Goal: Register for event/course: Sign up to attend an event or enroll in a course

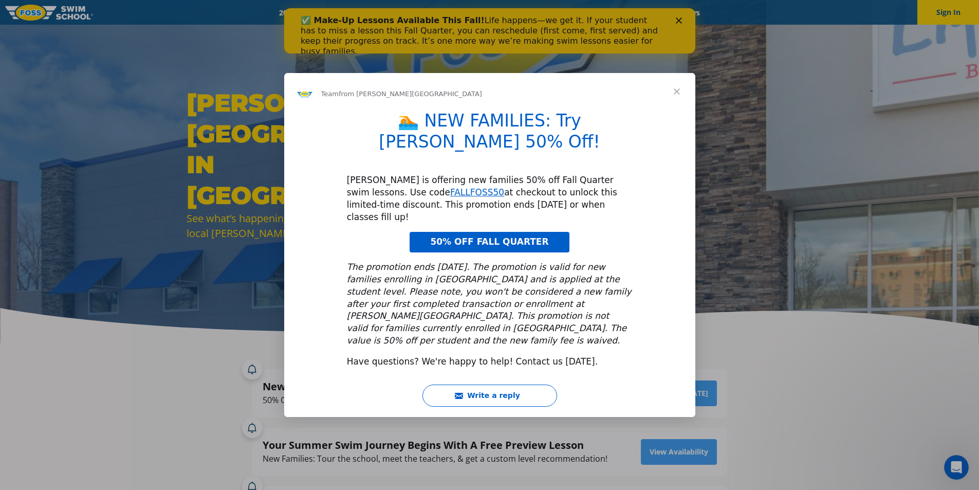
click at [682, 106] on span "Close" at bounding box center [676, 91] width 37 height 37
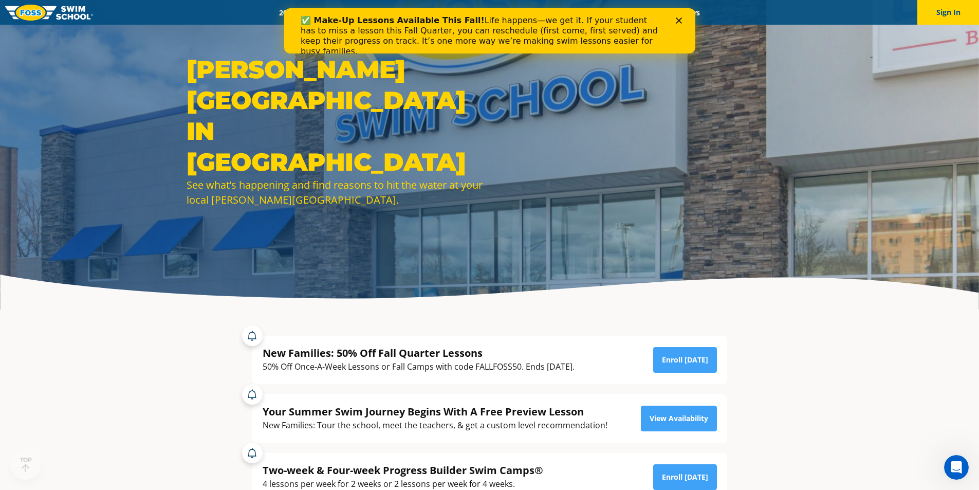
scroll to position [51, 0]
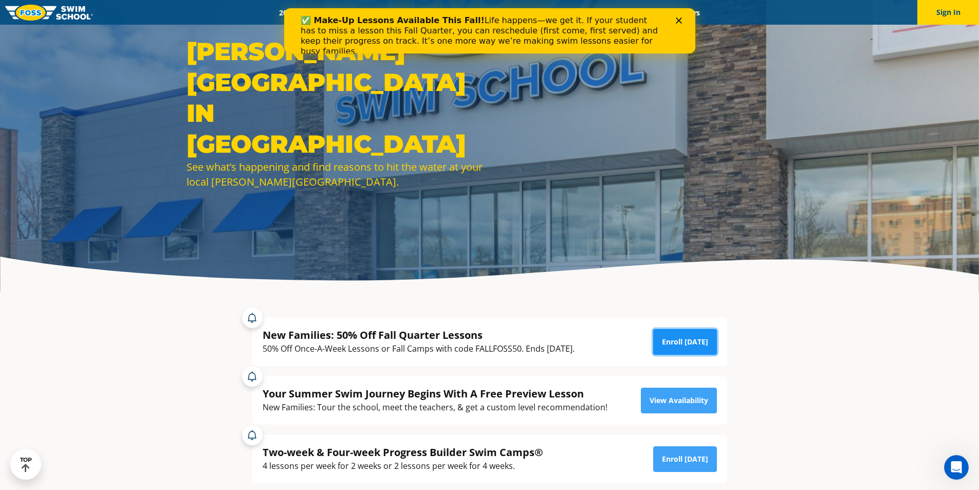
click at [679, 344] on link "Enroll [DATE]" at bounding box center [685, 342] width 64 height 26
click at [675, 19] on icon "Close" at bounding box center [678, 20] width 6 height 6
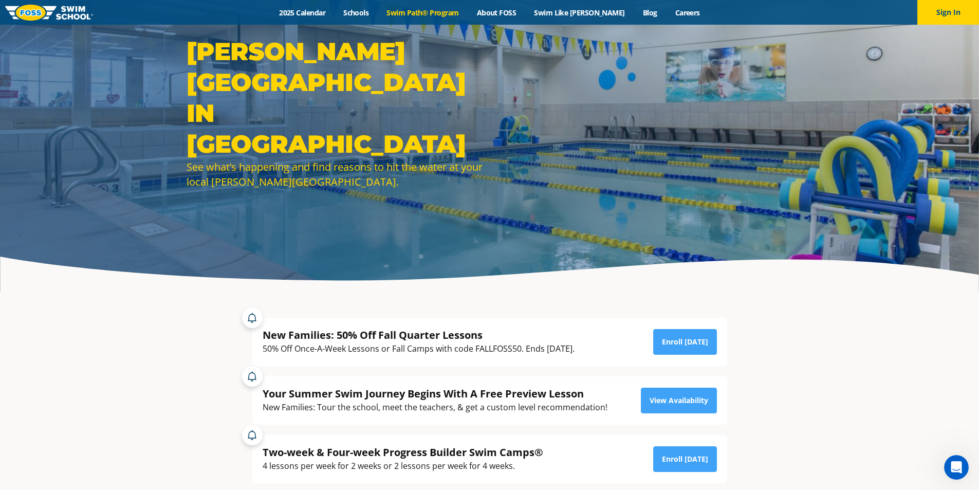
click at [433, 11] on link "Swim Path® Program" at bounding box center [423, 13] width 90 height 10
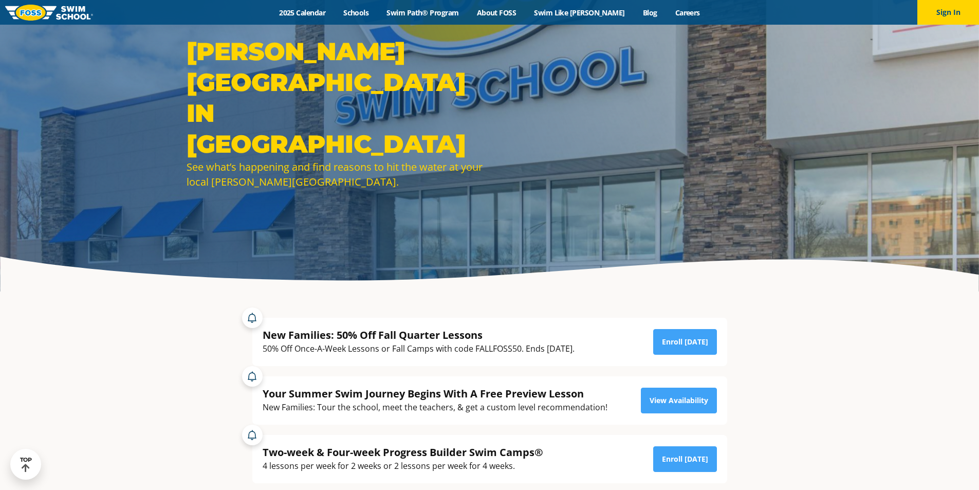
click at [310, 8] on link "2025 Calendar" at bounding box center [302, 13] width 64 height 10
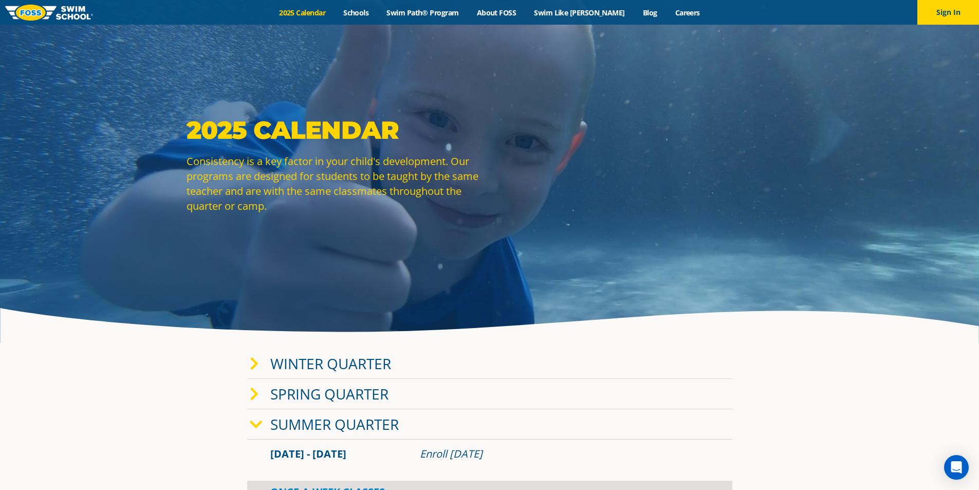
click at [289, 362] on link "Winter Quarter" at bounding box center [330, 364] width 121 height 20
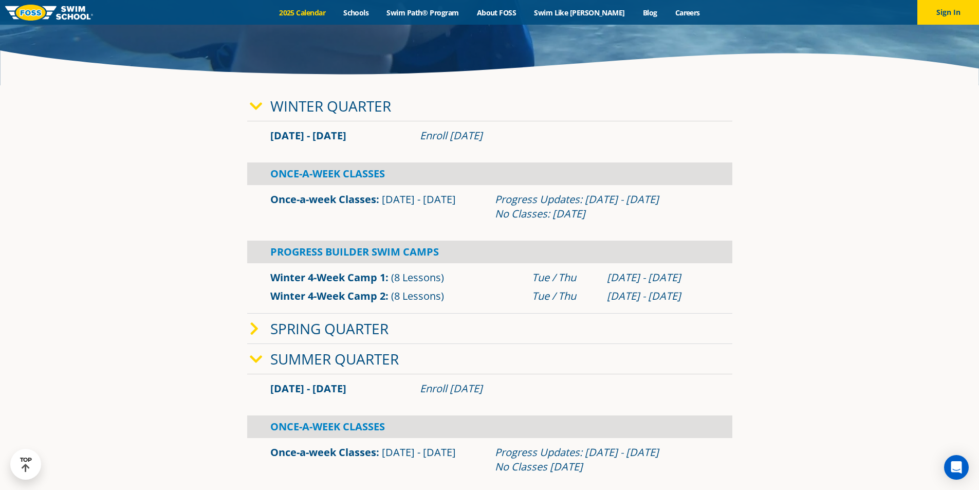
scroll to position [257, 0]
click at [367, 10] on link "Schools" at bounding box center [356, 13] width 43 height 10
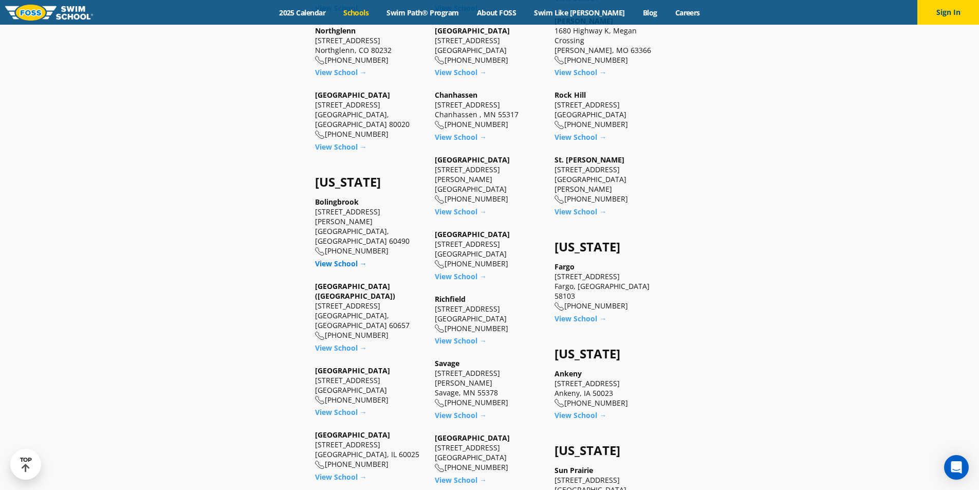
scroll to position [617, 0]
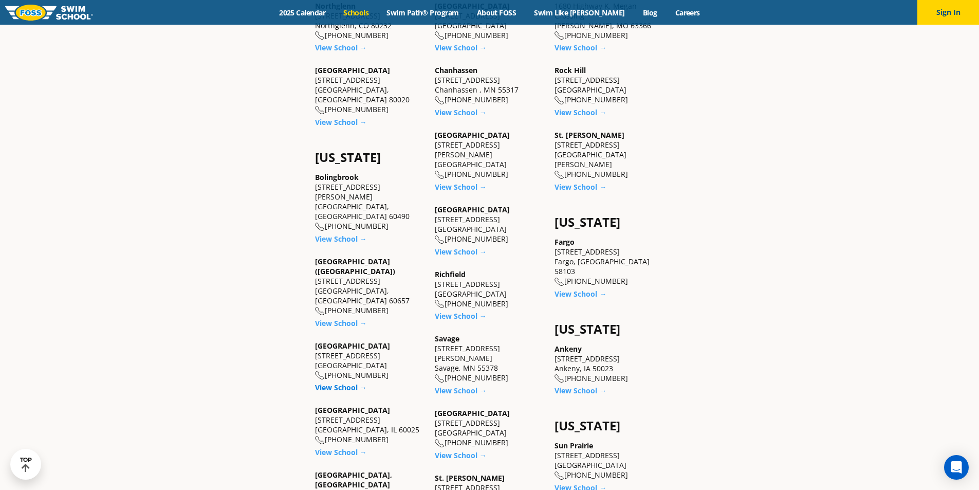
click at [338, 382] on link "View School →" at bounding box center [341, 387] width 52 height 10
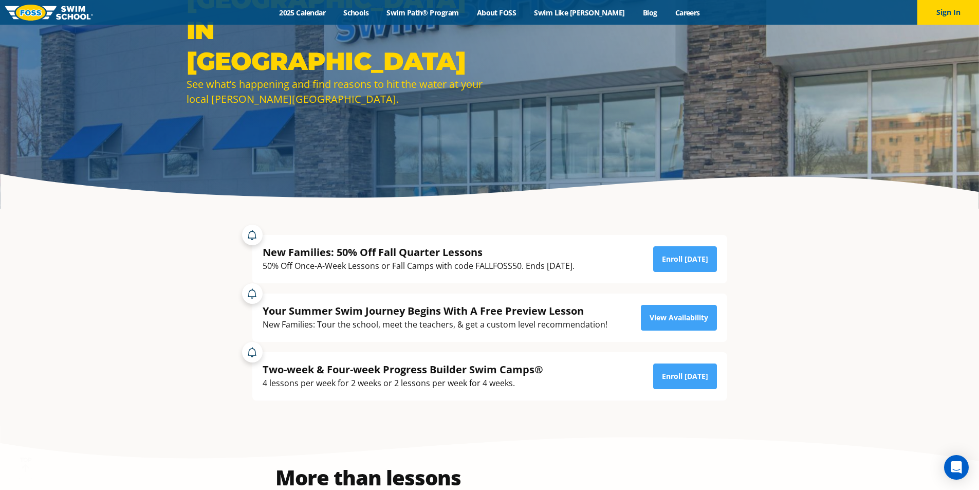
scroll to position [257, 0]
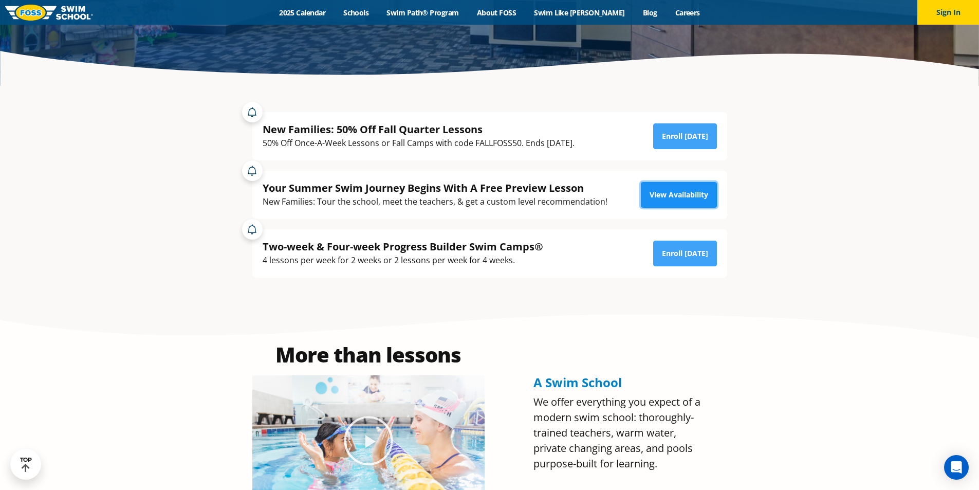
click at [693, 193] on link "View Availability" at bounding box center [679, 195] width 76 height 26
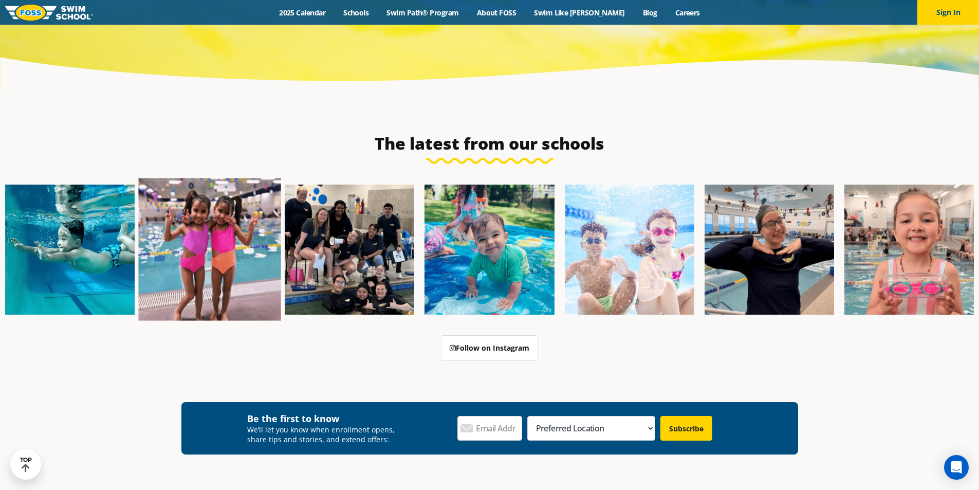
scroll to position [3546, 0]
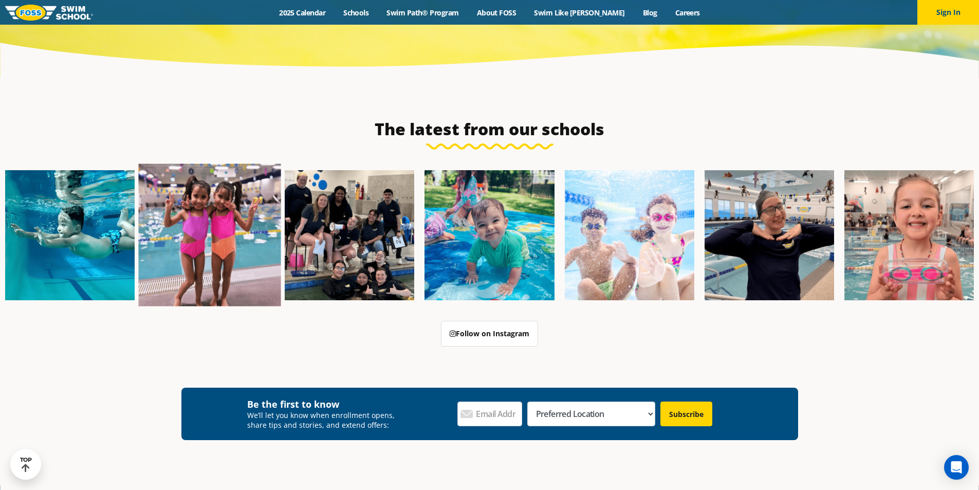
click at [211, 185] on img at bounding box center [210, 235] width 142 height 142
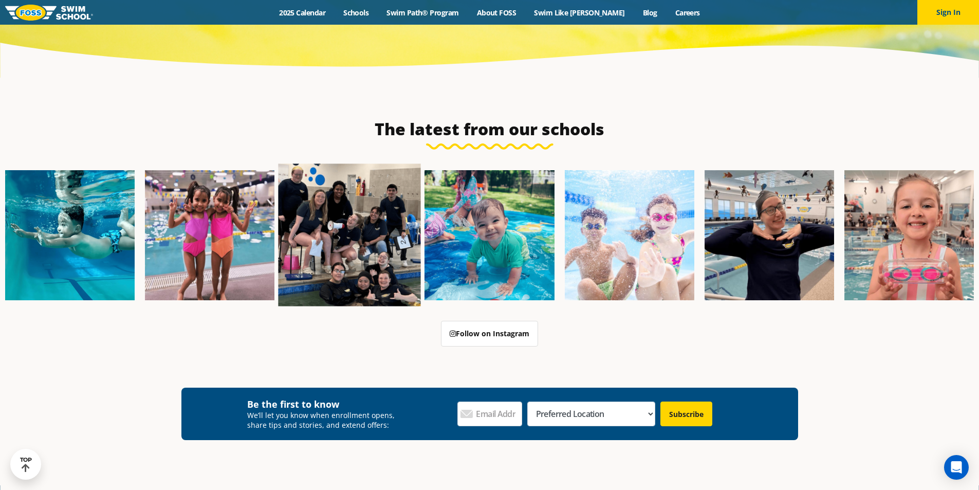
scroll to position [3532, 0]
